Goal: Task Accomplishment & Management: Manage account settings

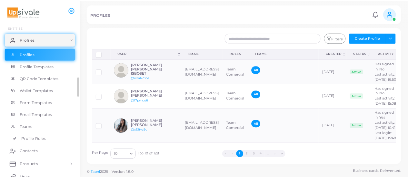
scroll to position [56, 0]
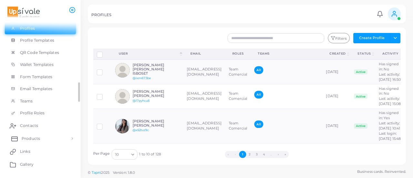
click at [37, 137] on span "Products" at bounding box center [31, 138] width 18 height 6
click at [39, 151] on span "Products" at bounding box center [31, 153] width 18 height 6
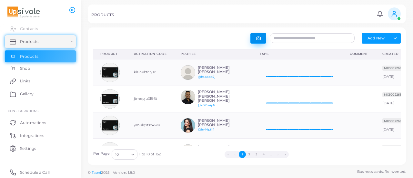
click at [261, 40] on button "button" at bounding box center [258, 38] width 16 height 11
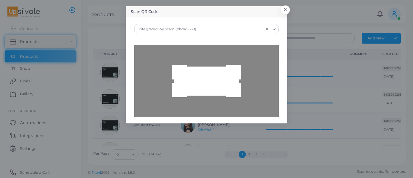
type input "**********"
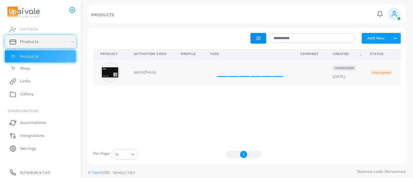
scroll to position [0, 27]
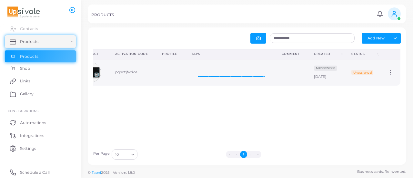
click at [387, 71] on icon at bounding box center [390, 72] width 6 height 6
click at [384, 80] on span "Edit" at bounding box center [386, 78] width 7 height 5
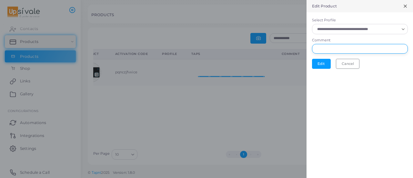
click at [339, 50] on input "Comment" at bounding box center [360, 49] width 96 height 10
type input "*"
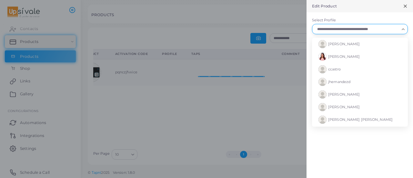
click at [336, 28] on input "Select Profile" at bounding box center [357, 28] width 84 height 7
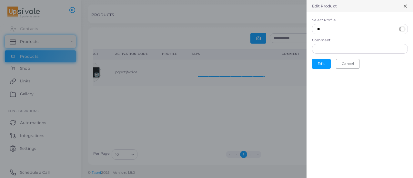
type input "*"
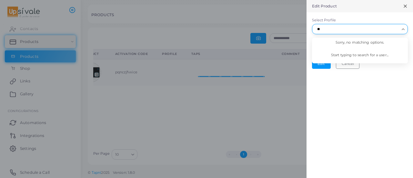
type input "*"
type input "**********"
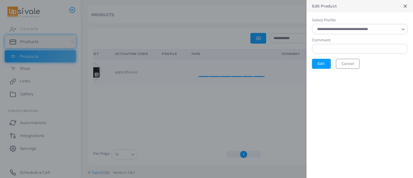
click at [405, 8] on icon at bounding box center [405, 6] width 5 height 5
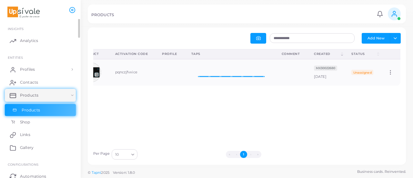
scroll to position [0, 0]
click at [29, 75] on link "Profiles" at bounding box center [40, 70] width 71 height 13
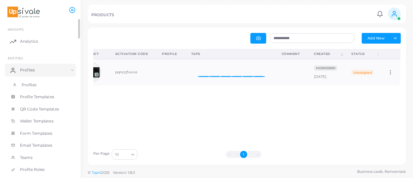
click at [31, 87] on span "Profiles" at bounding box center [29, 85] width 15 height 6
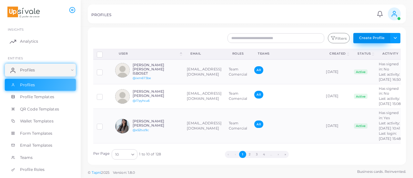
click at [370, 37] on button "Create Profile" at bounding box center [371, 38] width 37 height 10
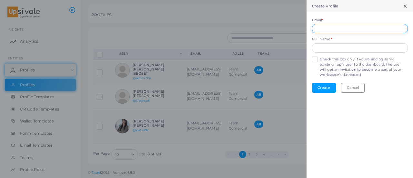
click at [360, 31] on input "Email *" at bounding box center [360, 29] width 96 height 10
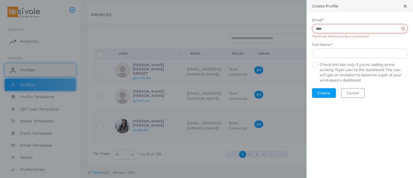
type input "**********"
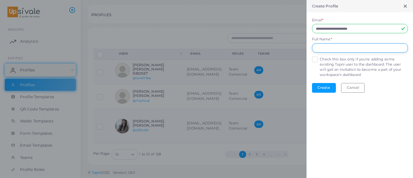
click at [350, 50] on input "text" at bounding box center [360, 48] width 96 height 10
type input "**********"
click at [322, 90] on button "Create" at bounding box center [324, 88] width 24 height 10
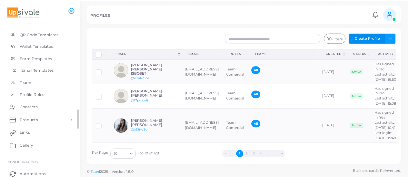
scroll to position [78, 0]
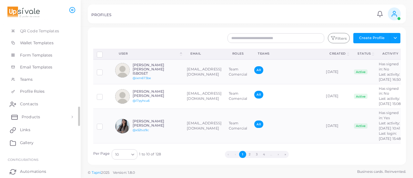
click at [32, 112] on link "Products" at bounding box center [40, 116] width 71 height 13
click at [37, 133] on span "Products" at bounding box center [31, 132] width 18 height 6
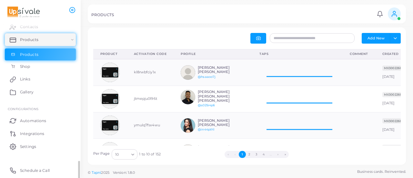
scroll to position [5, 5]
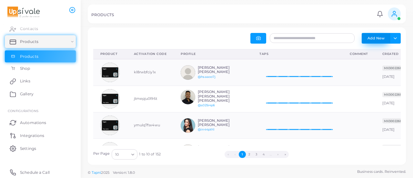
click at [381, 35] on button "Add New" at bounding box center [376, 38] width 28 height 10
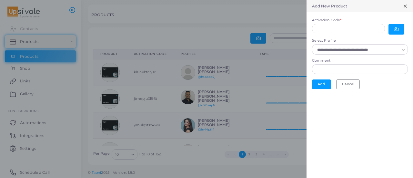
click at [270, 40] on div at bounding box center [206, 89] width 413 height 178
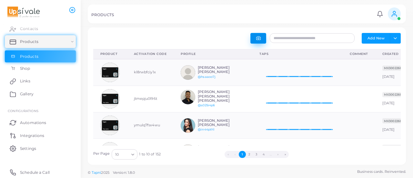
click at [259, 35] on button "button" at bounding box center [258, 38] width 16 height 11
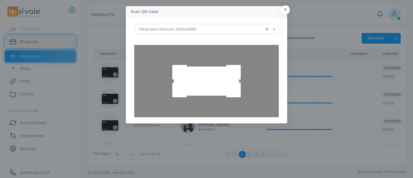
type input "**********"
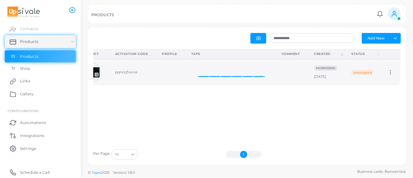
click at [389, 72] on td "Edit" at bounding box center [390, 72] width 20 height 26
click at [390, 72] on circle at bounding box center [390, 72] width 1 height 1
click at [385, 79] on span "Edit" at bounding box center [386, 79] width 7 height 5
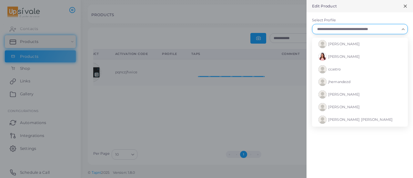
click at [345, 29] on input "Select Profile" at bounding box center [357, 28] width 84 height 7
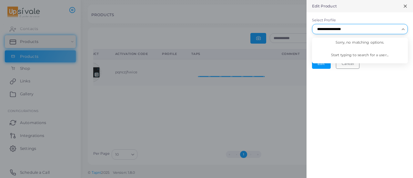
type input "**********"
click at [404, 7] on icon at bounding box center [405, 6] width 5 height 5
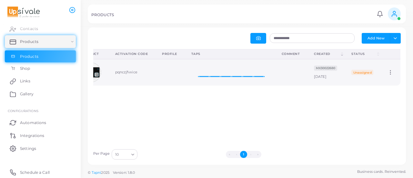
click at [387, 70] on icon at bounding box center [390, 72] width 6 height 6
click at [387, 76] on span "Edit" at bounding box center [386, 77] width 7 height 5
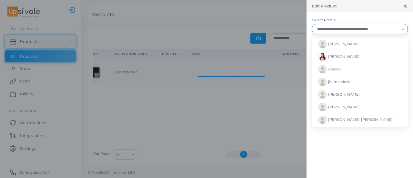
click at [337, 29] on input "Select Profile" at bounding box center [357, 28] width 84 height 7
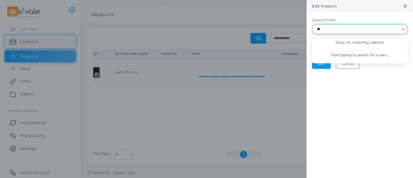
type input "*"
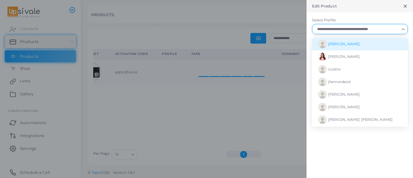
click at [404, 8] on icon at bounding box center [405, 6] width 5 height 5
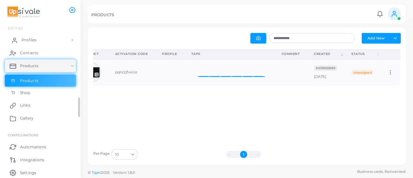
click at [56, 45] on link "Profiles" at bounding box center [40, 40] width 71 height 13
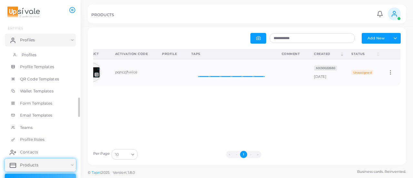
click at [35, 53] on span "Profiles" at bounding box center [29, 55] width 15 height 6
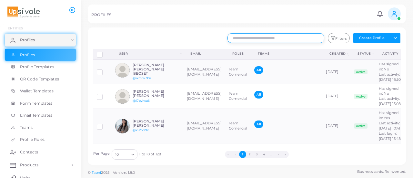
click at [282, 38] on input "text" at bounding box center [275, 38] width 97 height 10
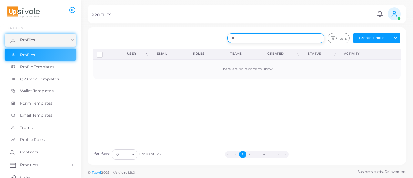
type input "*"
